Goal: Task Accomplishment & Management: Manage account settings

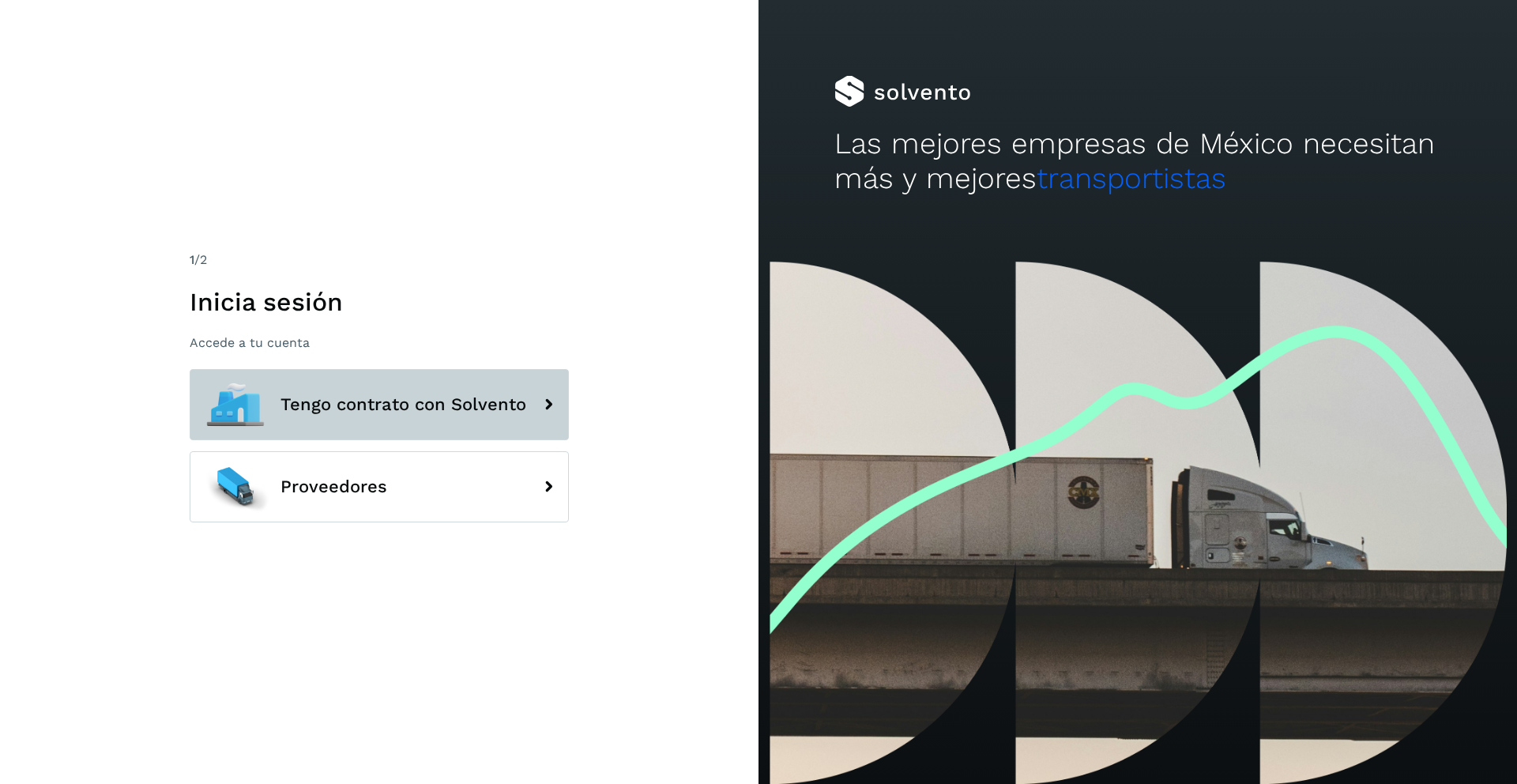
click at [463, 395] on span "Tengo contrato con Solvento" at bounding box center [403, 405] width 246 height 19
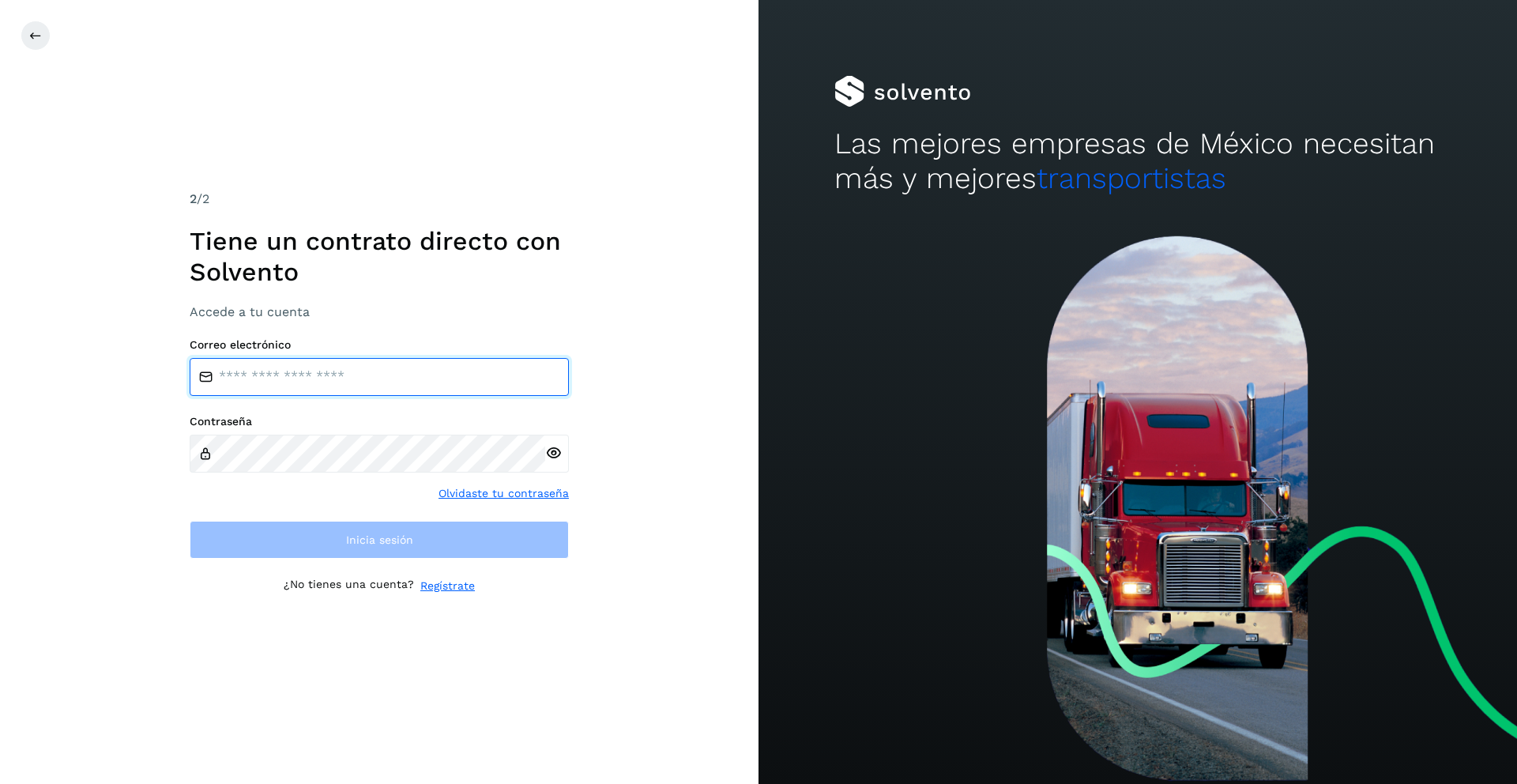
click at [426, 382] on input "email" at bounding box center [379, 376] width 379 height 38
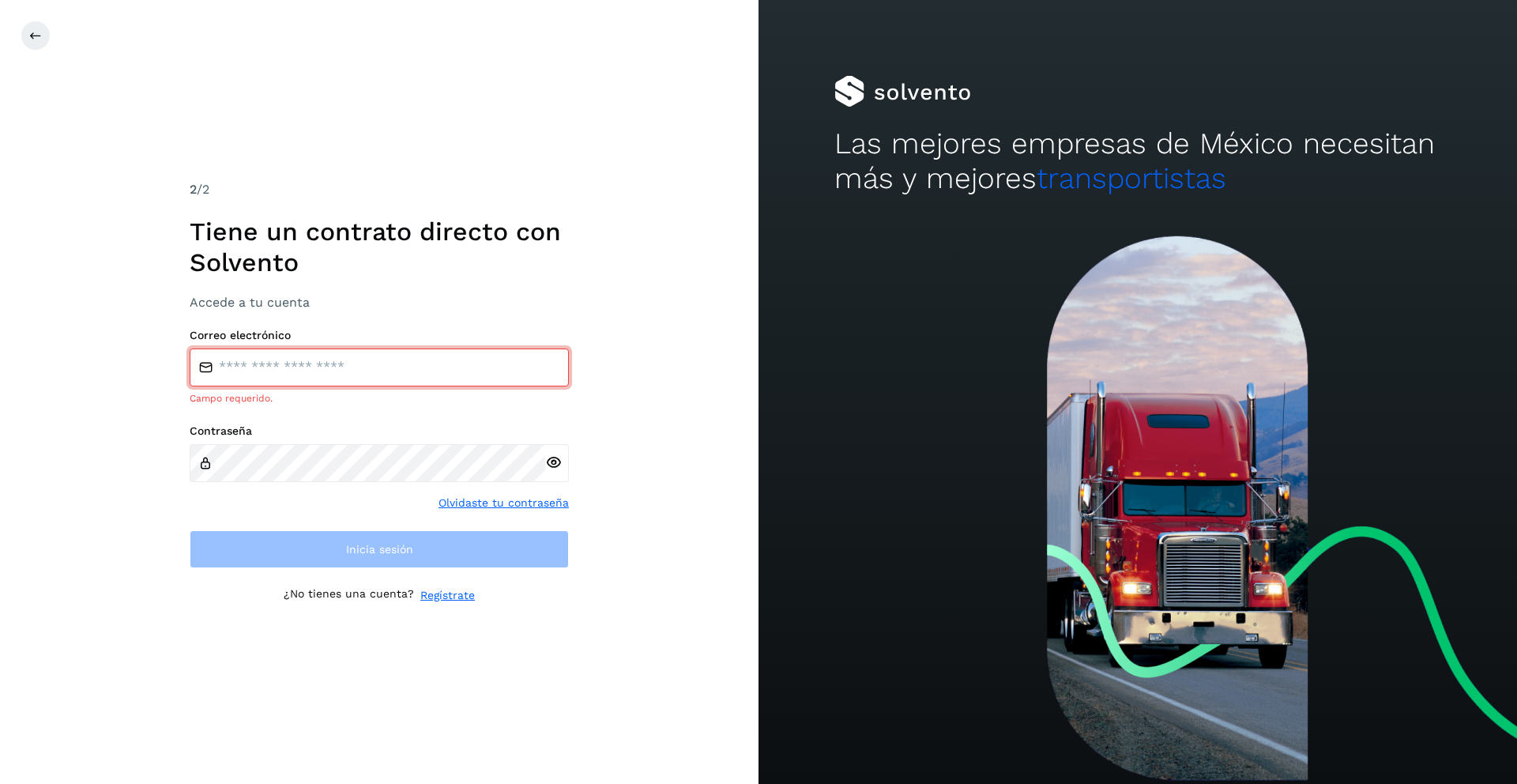
type input "**********"
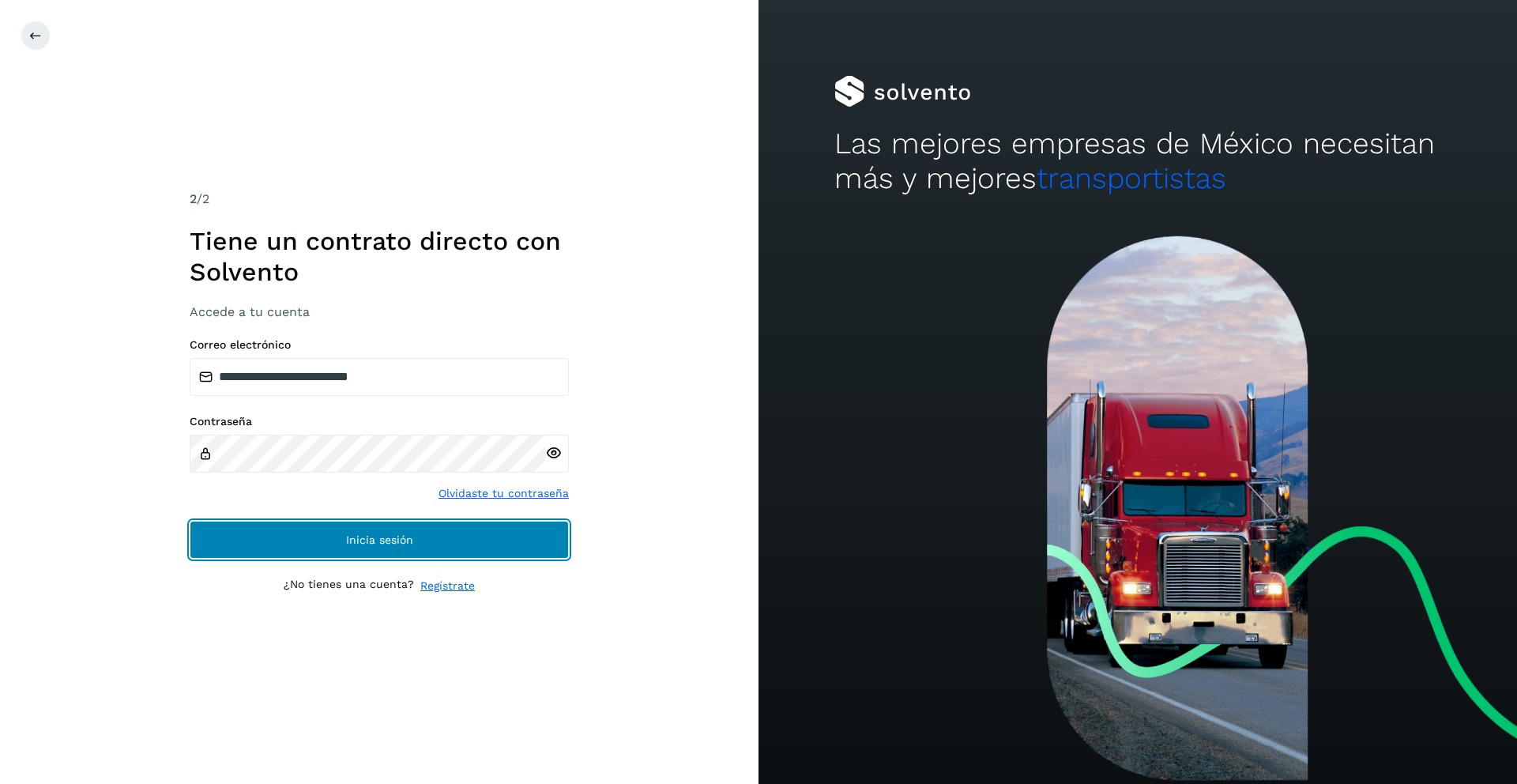
click at [483, 540] on button "Inicia sesión" at bounding box center [379, 539] width 379 height 38
